Goal: Task Accomplishment & Management: Use online tool/utility

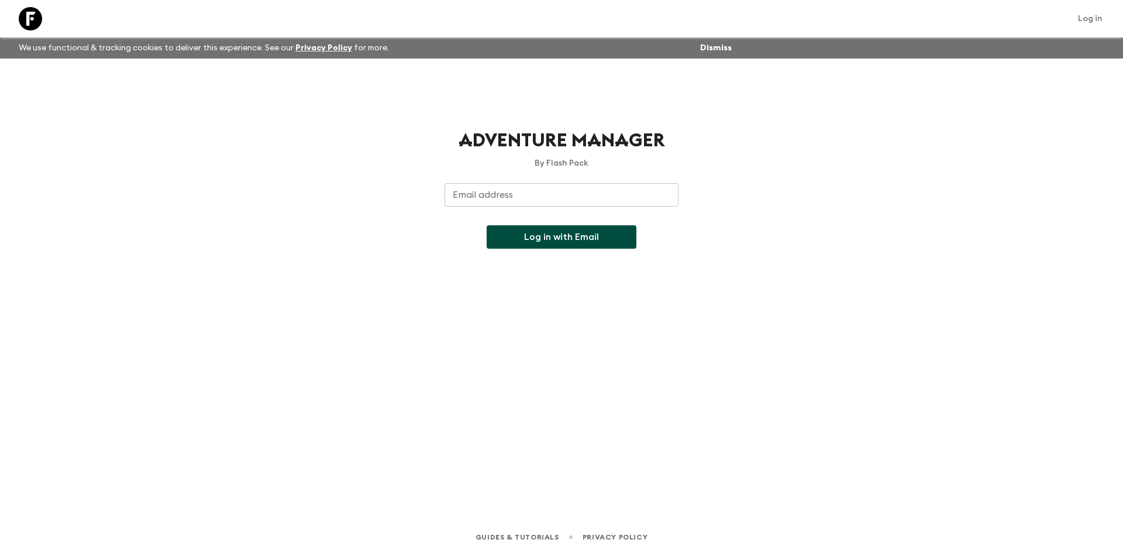
click at [532, 195] on input "Email address" at bounding box center [562, 194] width 234 height 23
type input "[EMAIL_ADDRESS][DOMAIN_NAME]"
click at [569, 238] on button "Log in with Email" at bounding box center [562, 236] width 150 height 23
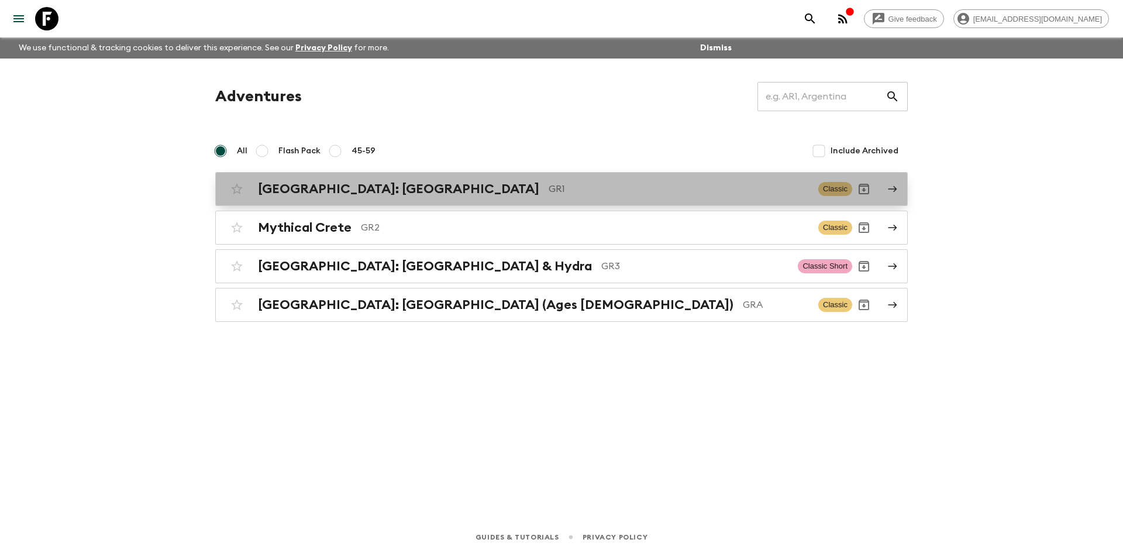
click at [405, 191] on h2 "[GEOGRAPHIC_DATA]: [GEOGRAPHIC_DATA]" at bounding box center [398, 188] width 281 height 15
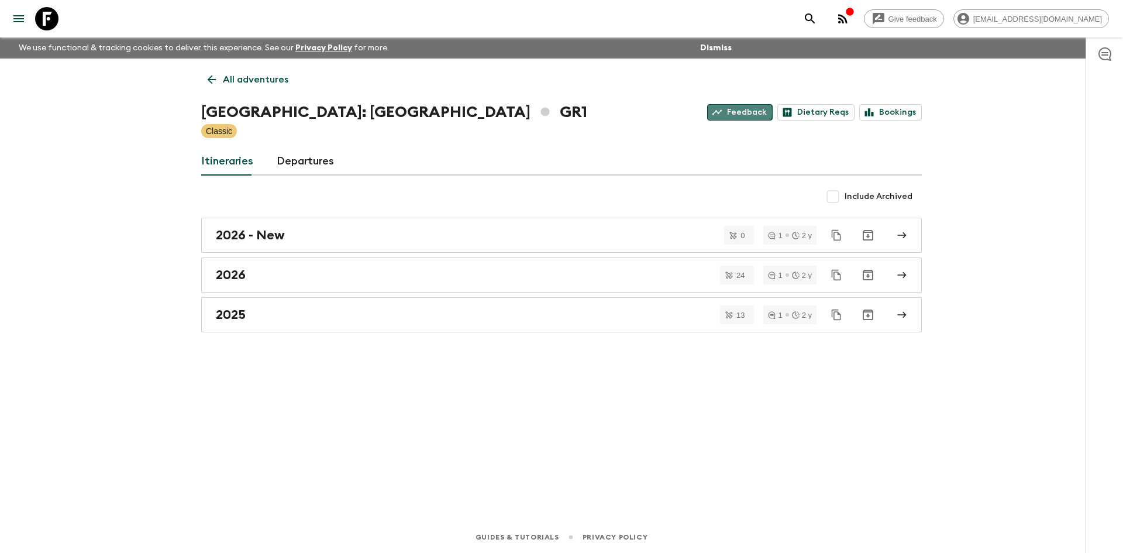
click at [743, 112] on link "Feedback" at bounding box center [740, 112] width 66 height 16
